Goal: Transaction & Acquisition: Purchase product/service

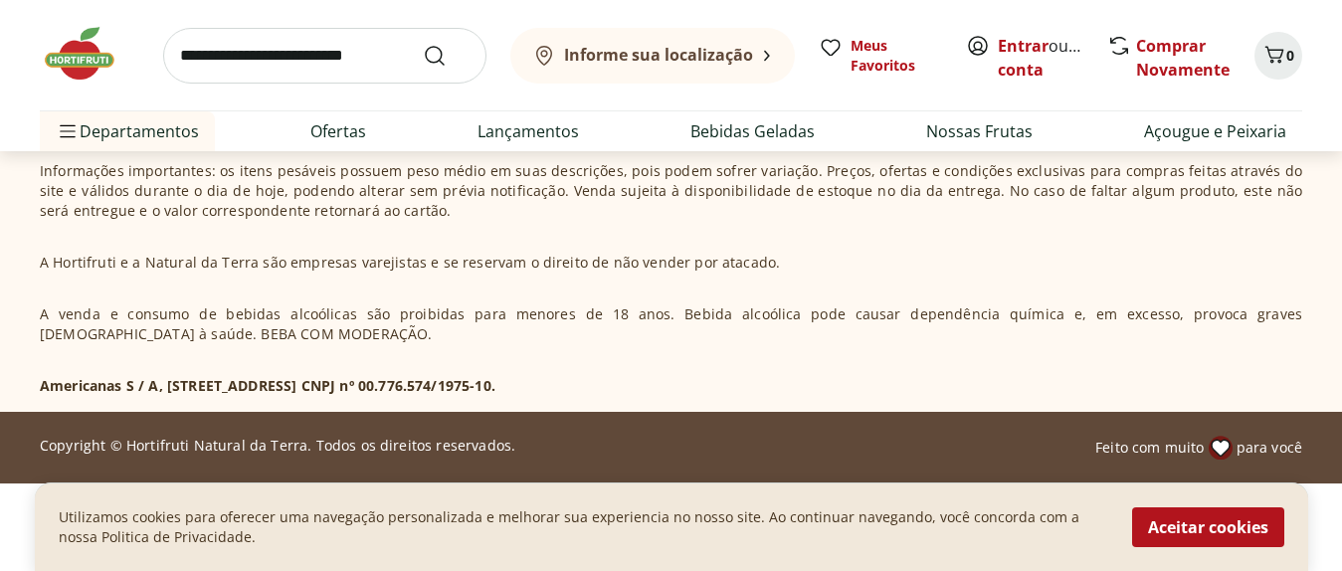
scroll to position [8504, 0]
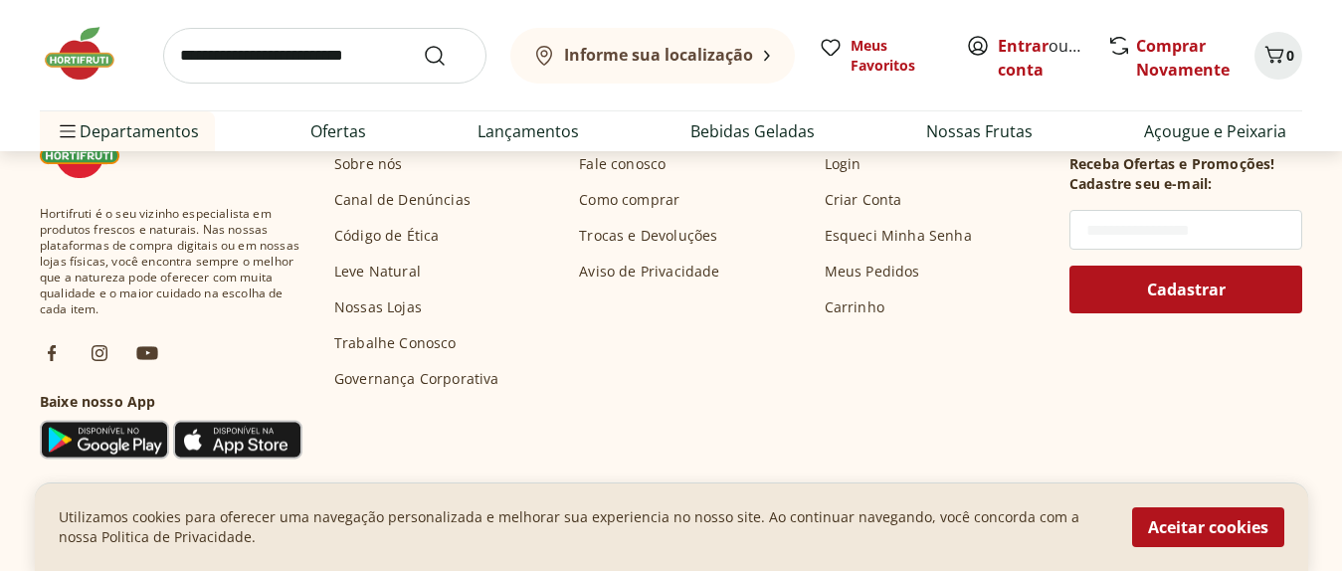
drag, startPoint x: 1126, startPoint y: 215, endPoint x: 870, endPoint y: 12, distance: 327.2
click at [1070, 210] on input "text" at bounding box center [1186, 230] width 233 height 40
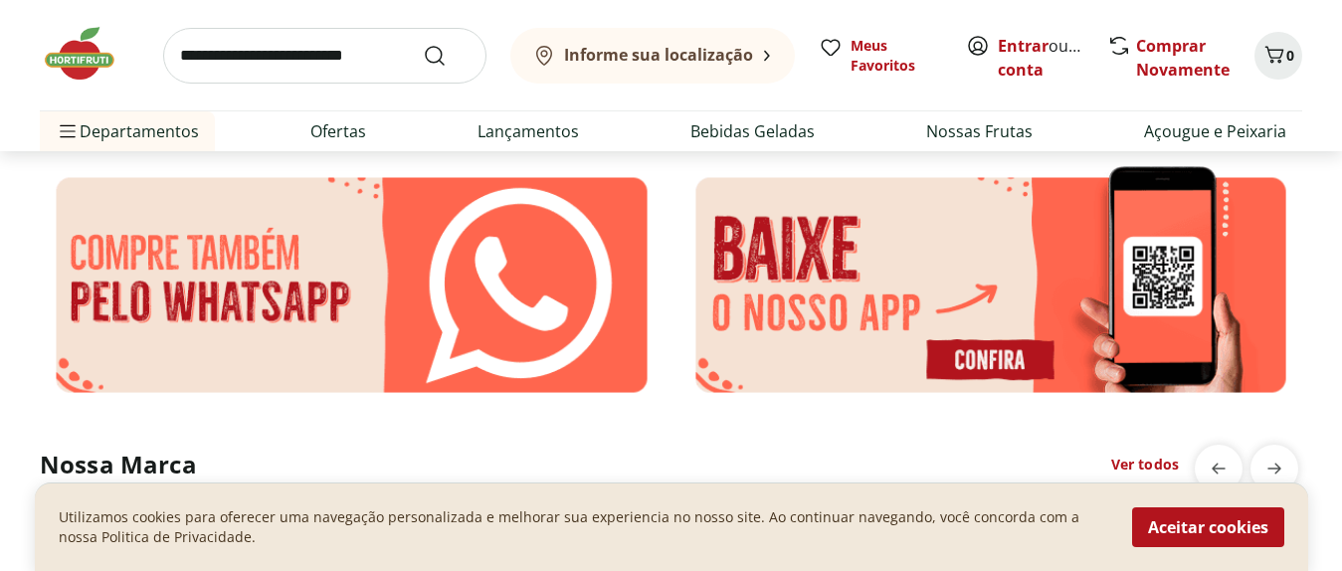
scroll to position [3606, 0]
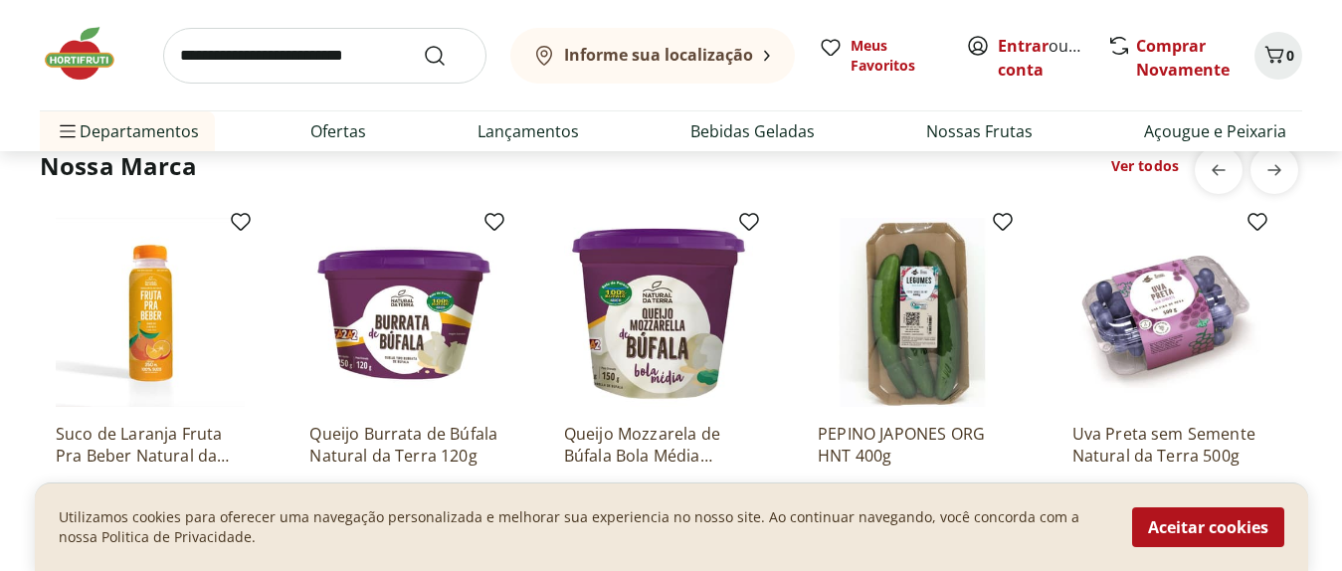
click at [1196, 380] on img at bounding box center [1167, 312] width 189 height 189
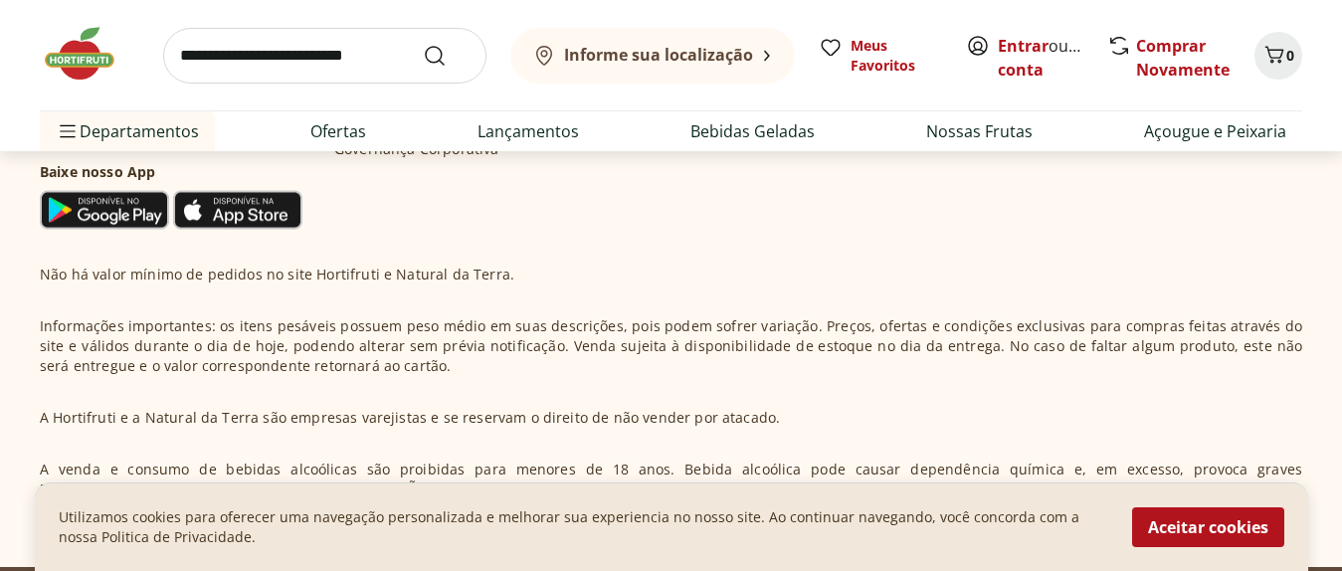
scroll to position [1045, 0]
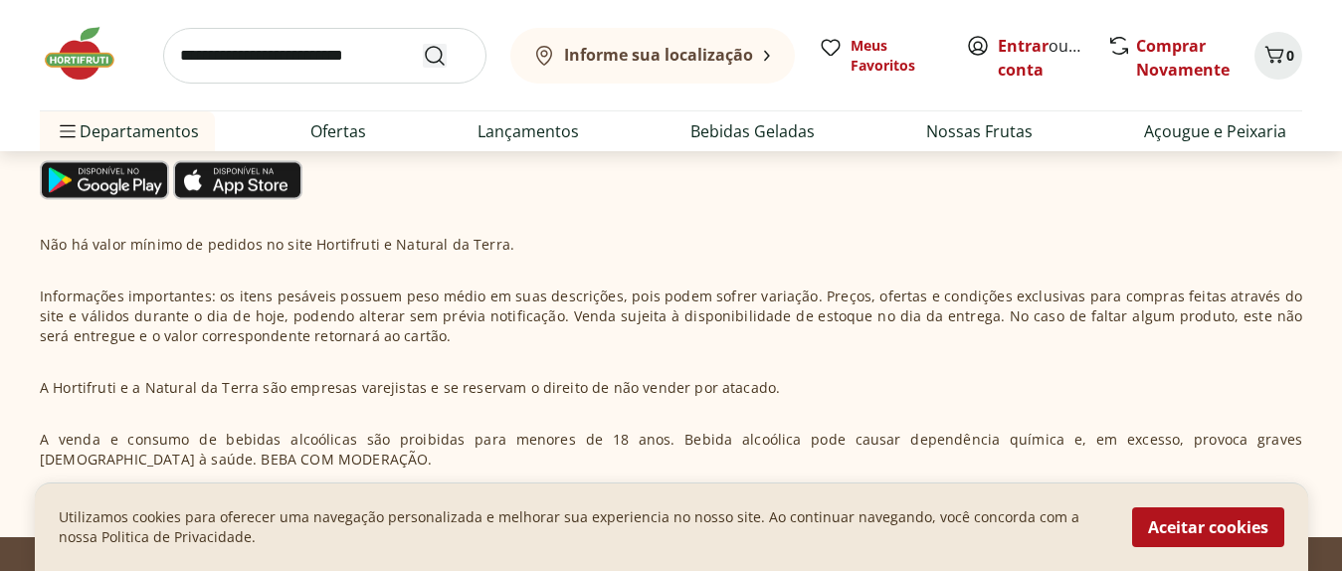
click at [434, 50] on icon "Submit Search" at bounding box center [435, 56] width 24 height 24
click at [433, 50] on icon "Submit Search" at bounding box center [435, 56] width 24 height 24
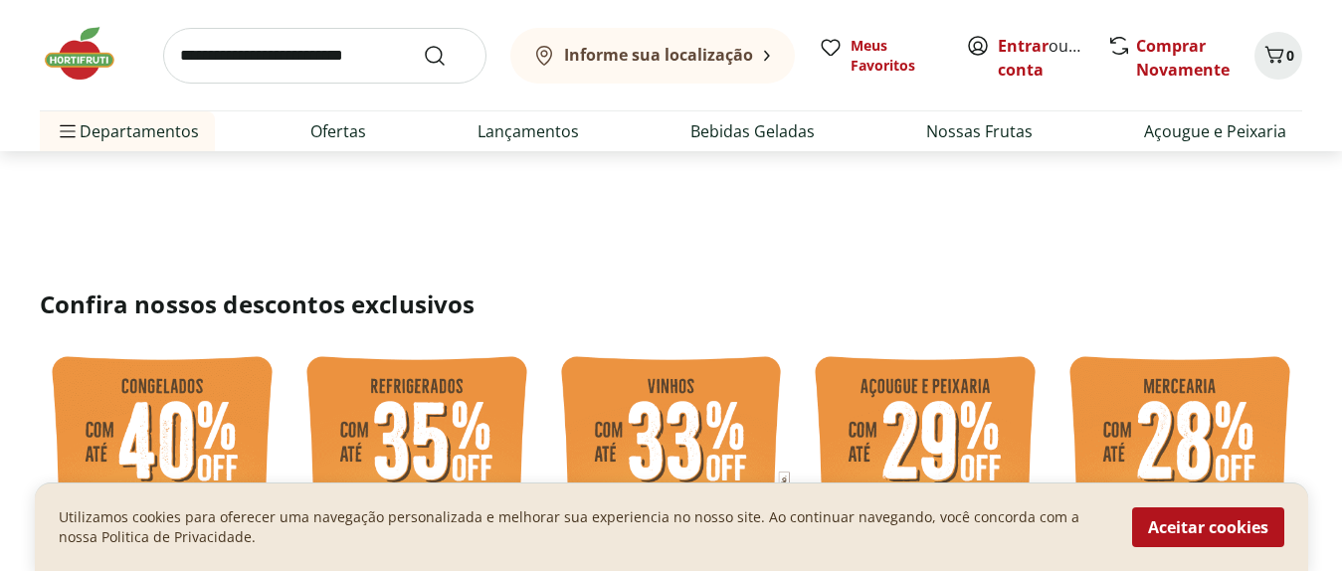
scroll to position [4632, 0]
